Goal: Navigation & Orientation: Find specific page/section

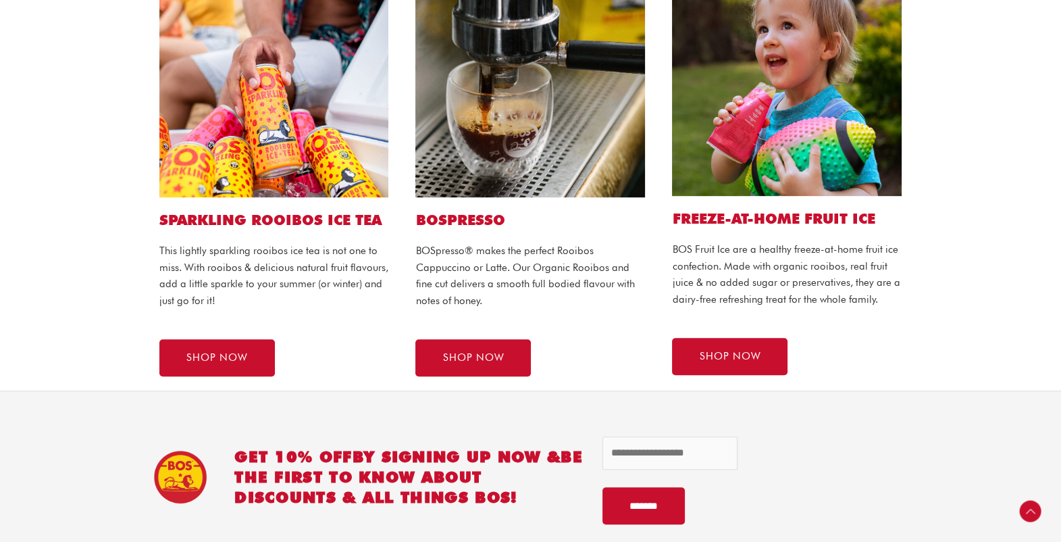
scroll to position [1097, 0]
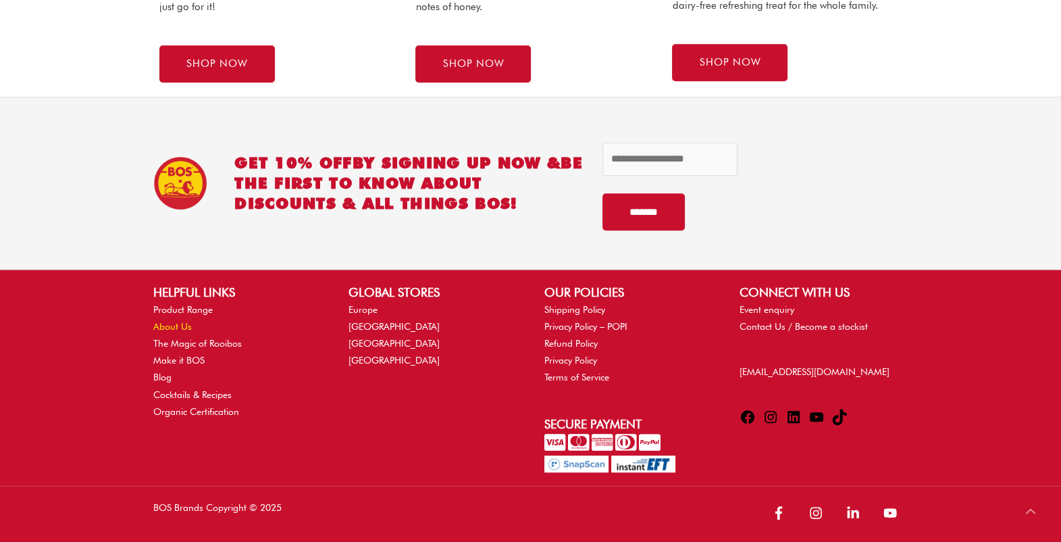
click at [176, 325] on link "About Us" at bounding box center [172, 326] width 39 height 11
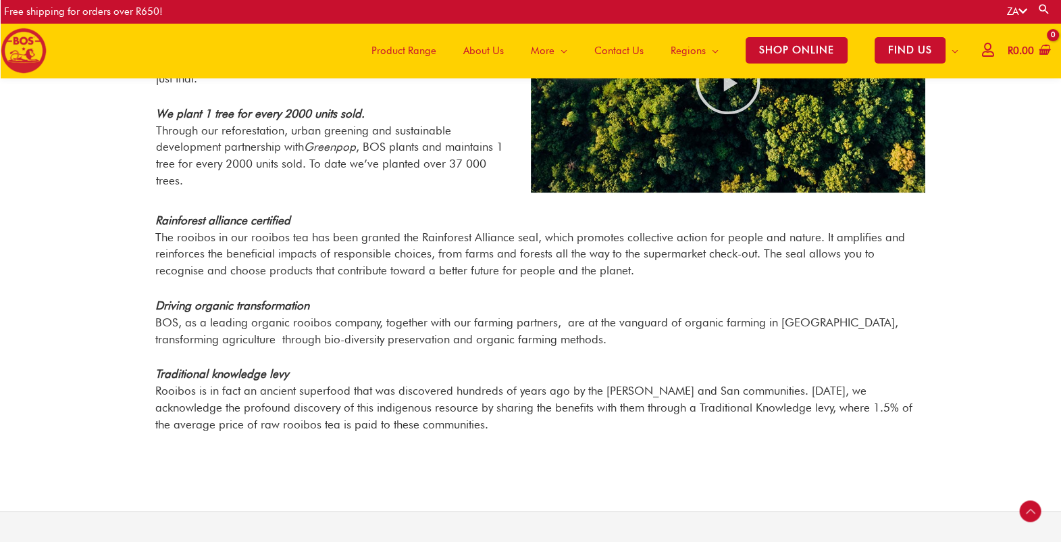
scroll to position [1110, 0]
